Goal: Transaction & Acquisition: Complete application form

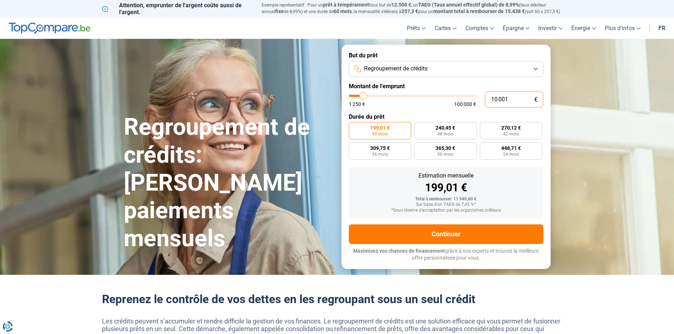
drag, startPoint x: 511, startPoint y: 97, endPoint x: 488, endPoint y: 100, distance: 23.1
click at [488, 100] on input "10 001" at bounding box center [514, 100] width 58 height 16
type input "1"
type input "1250"
type input "10"
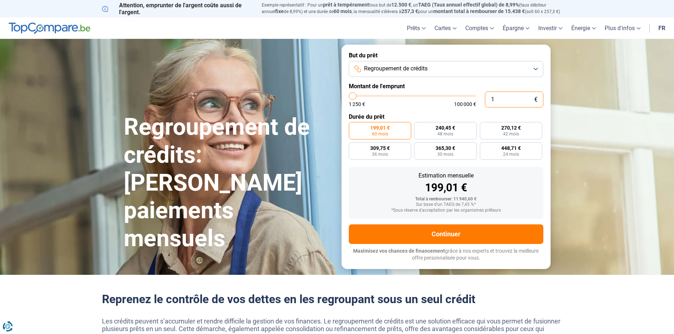
type input "1250"
type input "100"
type input "1250"
type input "1 000"
type input "1250"
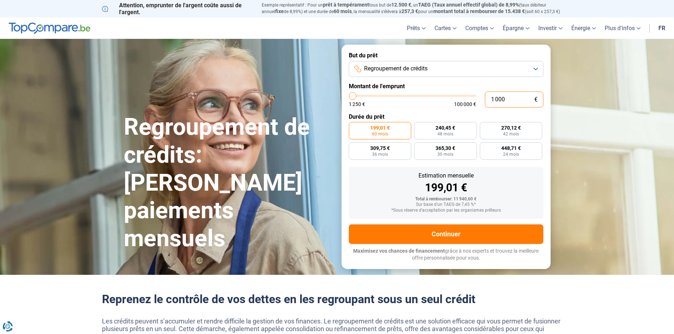
type input "10 000"
type input "10000"
type input "100 000"
type input "100000"
radio input "false"
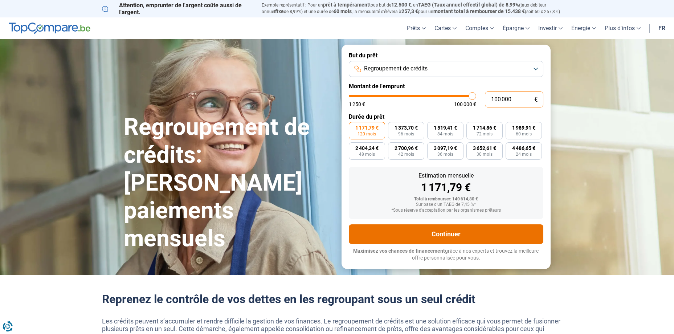
type input "100 000"
click at [435, 235] on button "Continuer" at bounding box center [446, 234] width 195 height 20
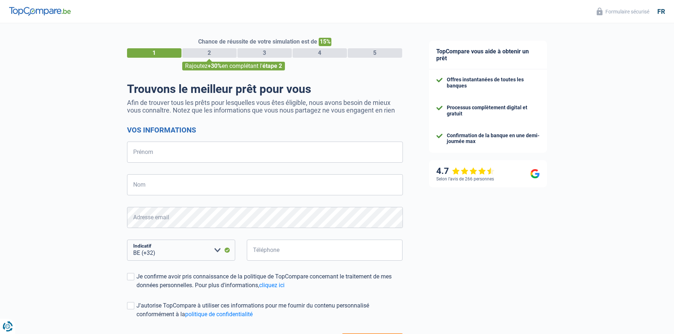
select select "32"
click at [188, 156] on input "Prénom" at bounding box center [265, 152] width 276 height 21
type input "jean-louis claude"
type input "philippon"
type input "474243294"
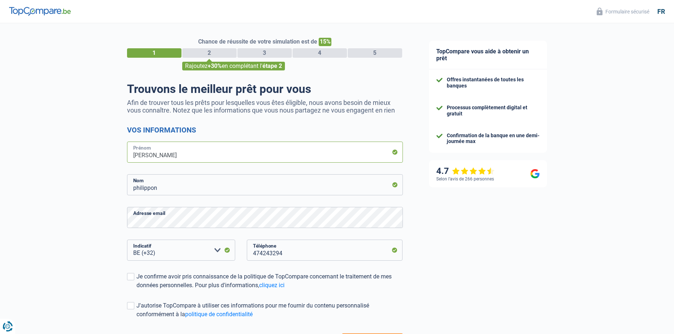
type input "Jean-Louis Claude"
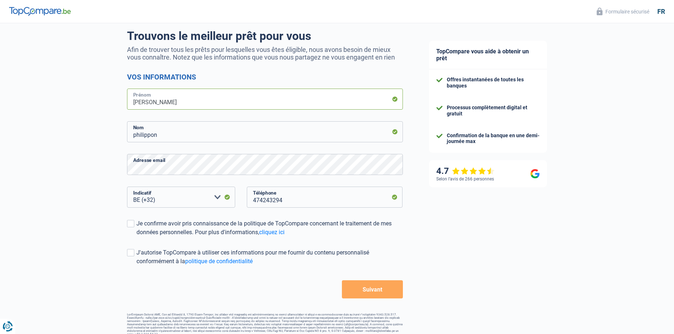
scroll to position [60, 0]
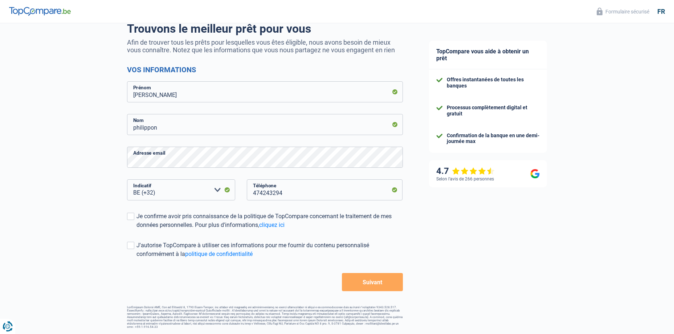
click at [380, 284] on button "Suivant" at bounding box center [372, 282] width 61 height 18
click at [131, 220] on span at bounding box center [130, 216] width 7 height 7
click at [137, 230] on input "Je confirme avoir pris connaissance de la politique de TopCompare concernant le…" at bounding box center [137, 230] width 0 height 0
click at [131, 247] on span at bounding box center [130, 245] width 7 height 7
click at [137, 259] on input "J'autorise TopCompare à utiliser ces informations pour me fournir du contenu pe…" at bounding box center [137, 259] width 0 height 0
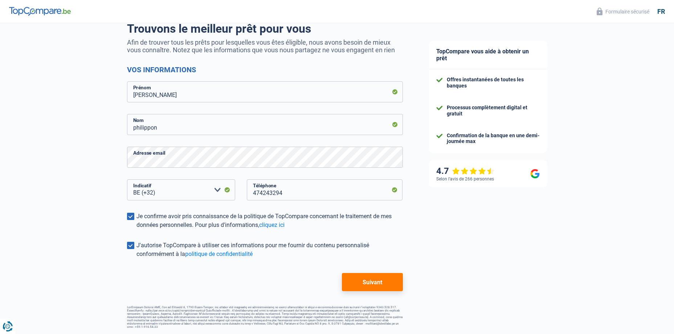
click at [361, 280] on button "Suivant" at bounding box center [372, 282] width 61 height 18
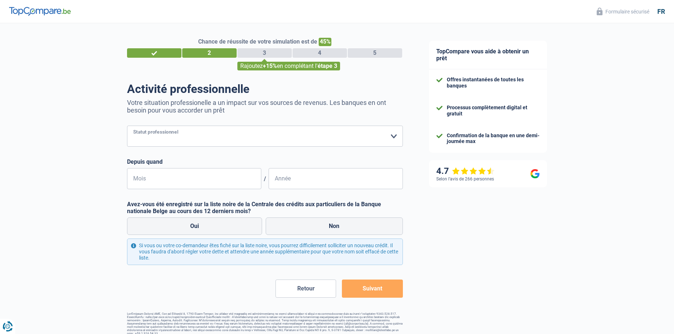
click at [392, 138] on select "Ouvrier Employé privé Employé public Invalide Indépendant Pensionné Chômeur Mut…" at bounding box center [265, 136] width 276 height 21
select select "retired"
click at [127, 126] on select "Ouvrier Employé privé Employé public Invalide Indépendant Pensionné Chômeur Mut…" at bounding box center [265, 136] width 276 height 21
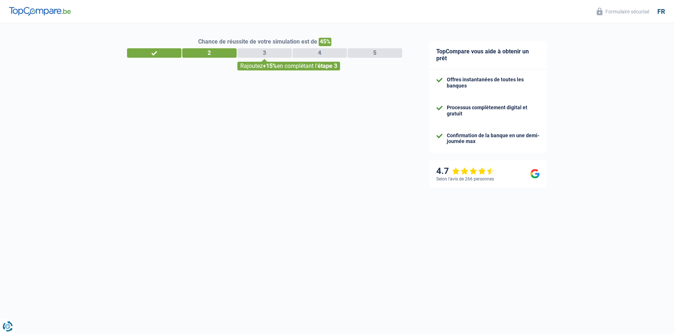
select select "32"
